Goal: Task Accomplishment & Management: Complete application form

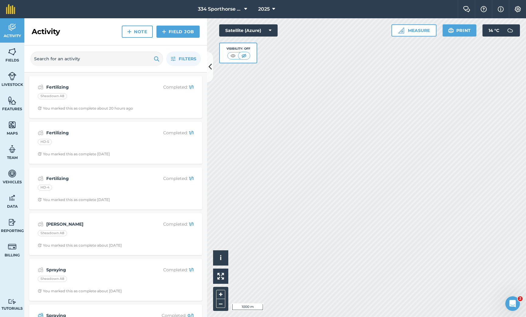
click at [13, 51] on img at bounding box center [12, 51] width 9 height 9
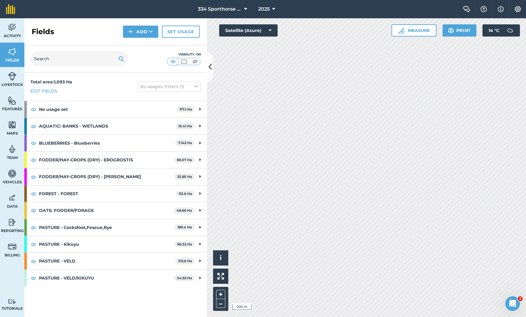
click at [212, 68] on icon at bounding box center [209, 66] width 3 height 11
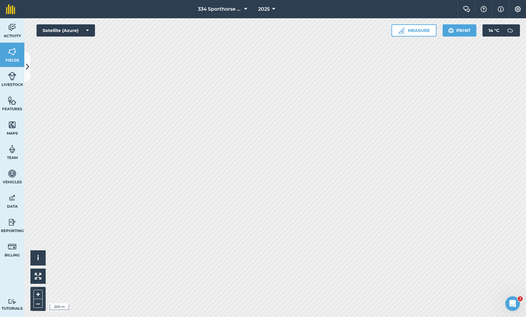
click at [27, 67] on icon at bounding box center [27, 66] width 3 height 11
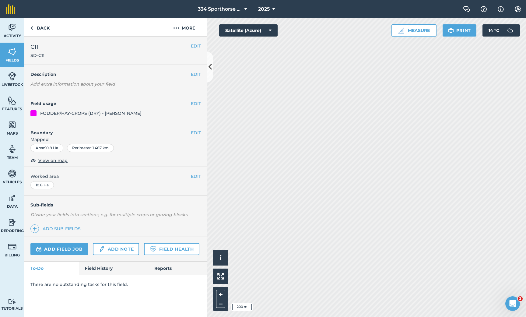
click at [65, 245] on link "Add field job" at bounding box center [59, 249] width 58 height 12
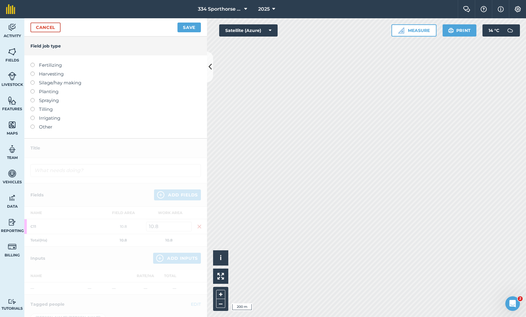
click at [32, 63] on label at bounding box center [34, 63] width 9 height 0
type input "Fertilizing"
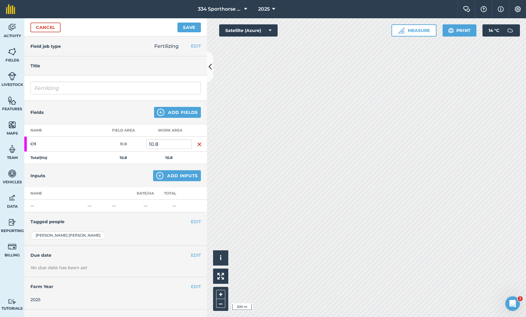
click at [172, 174] on button "Add Inputs" at bounding box center [177, 175] width 48 height 11
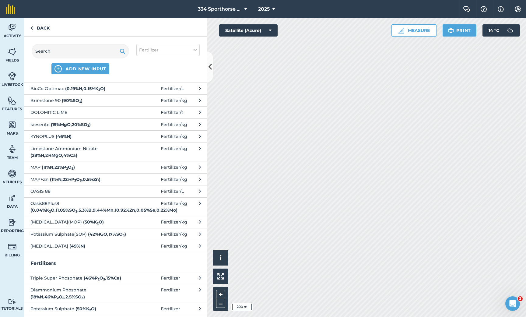
scroll to position [9, 0]
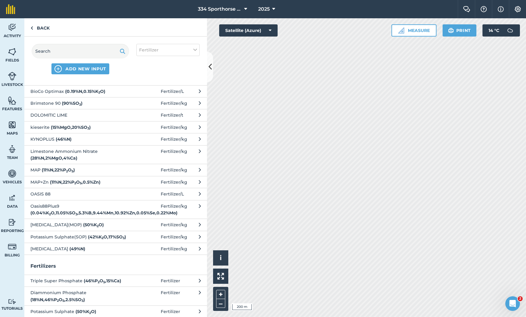
click at [79, 152] on span "Limestone Ammonium Nitrate ( 28 % N , 2 % MgO , 4 % Ca )" at bounding box center [80, 155] width 100 height 14
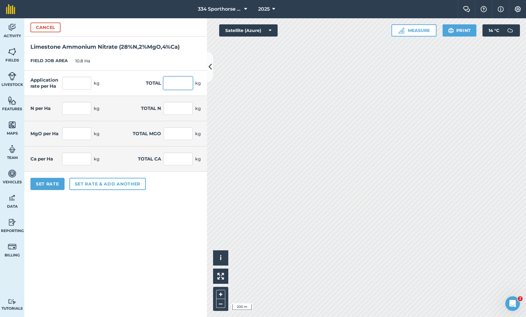
click at [171, 83] on input "text" at bounding box center [177, 83] width 29 height 13
type input "3050"
type input "282.407"
type input "3,050"
type input "79.074"
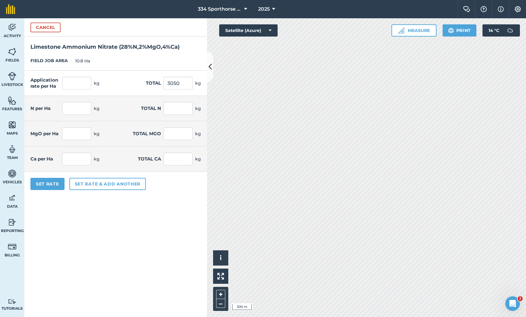
type input "854"
type input "5.648"
type input "61"
type input "11.296"
type input "122"
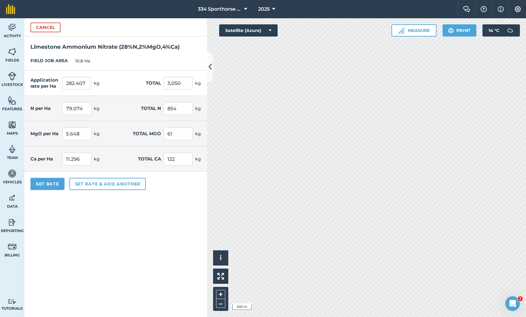
click at [97, 214] on form "Cancel Limestone Ammonium Nitrate ( 28 % N , 2 % MgO , 4 % Ca ) FIELD JOB AREA …" at bounding box center [115, 167] width 183 height 299
click at [47, 184] on button "Set Rate" at bounding box center [47, 184] width 34 height 12
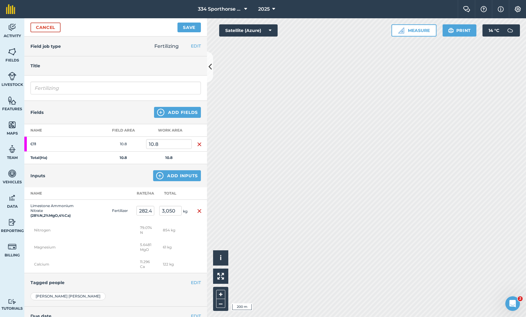
click at [187, 26] on button "Save" at bounding box center [188, 28] width 23 height 10
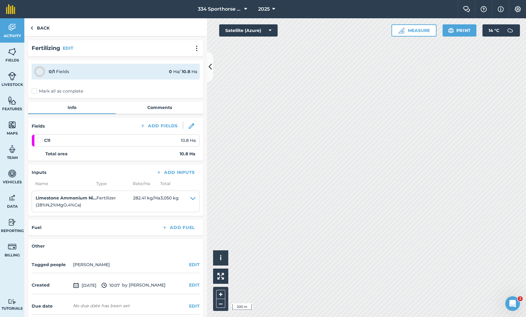
click at [34, 91] on label "Mark all as complete" at bounding box center [57, 91] width 51 height 6
click at [34, 91] on input "Mark all as complete" at bounding box center [34, 90] width 4 height 4
checkbox input "false"
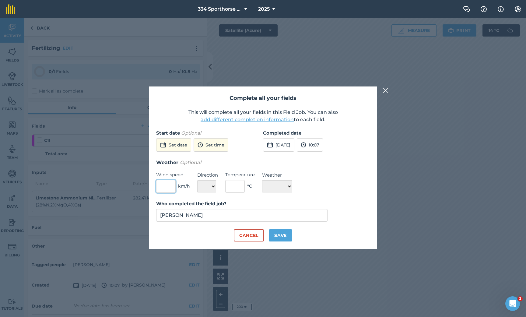
click at [171, 186] on input "text" at bounding box center [165, 186] width 19 height 13
type input "2"
select select "NE"
click at [239, 186] on input "text" at bounding box center [234, 186] width 19 height 13
type input "14"
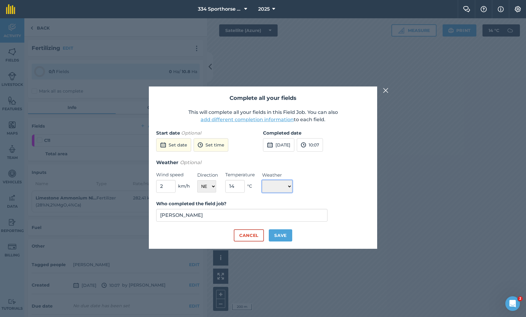
select select "Cloudy"
click at [282, 235] on button "Save" at bounding box center [280, 235] width 23 height 12
checkbox input "true"
